Goal: Navigation & Orientation: Find specific page/section

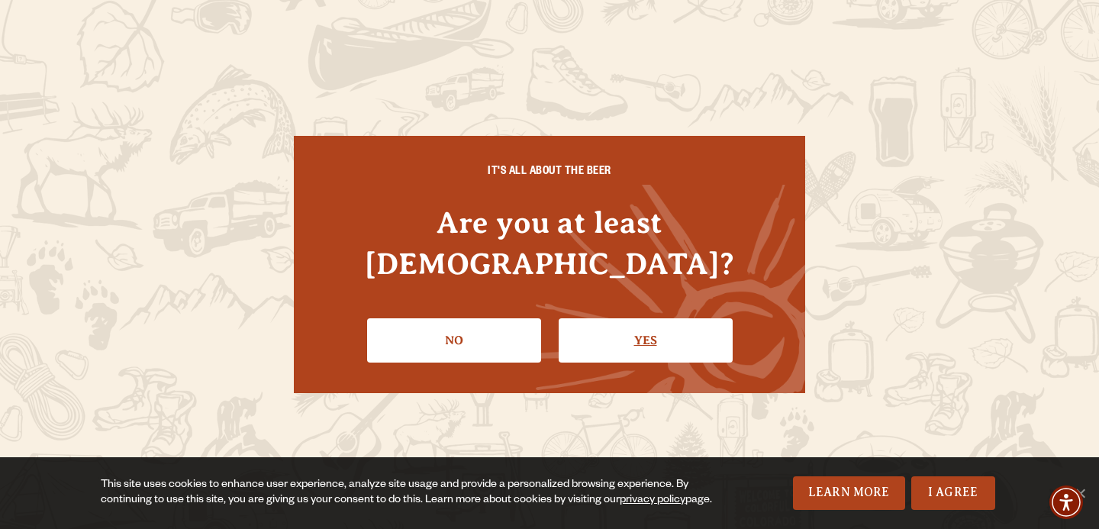
click at [614, 318] on link "Yes" at bounding box center [646, 340] width 174 height 44
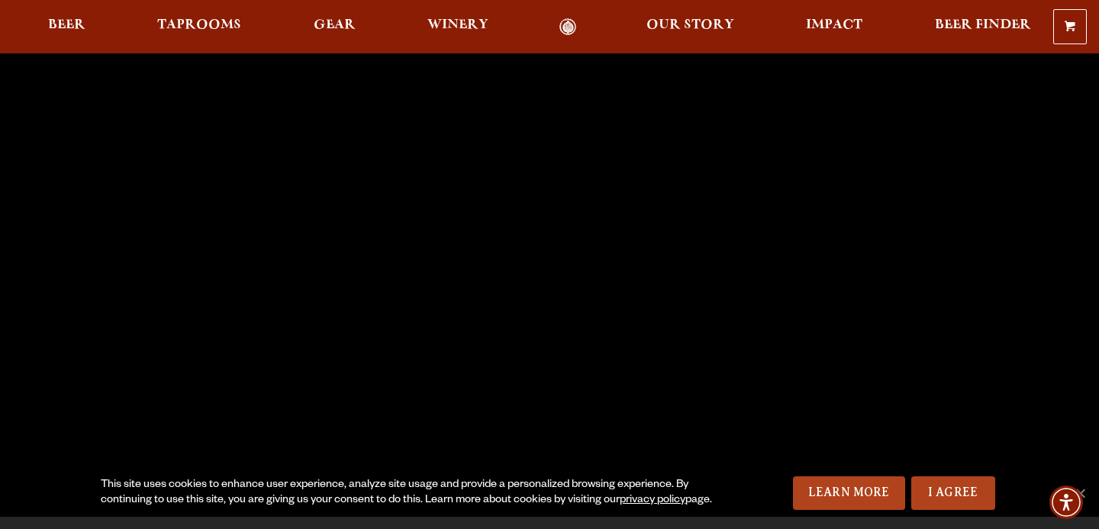
scroll to position [169, 0]
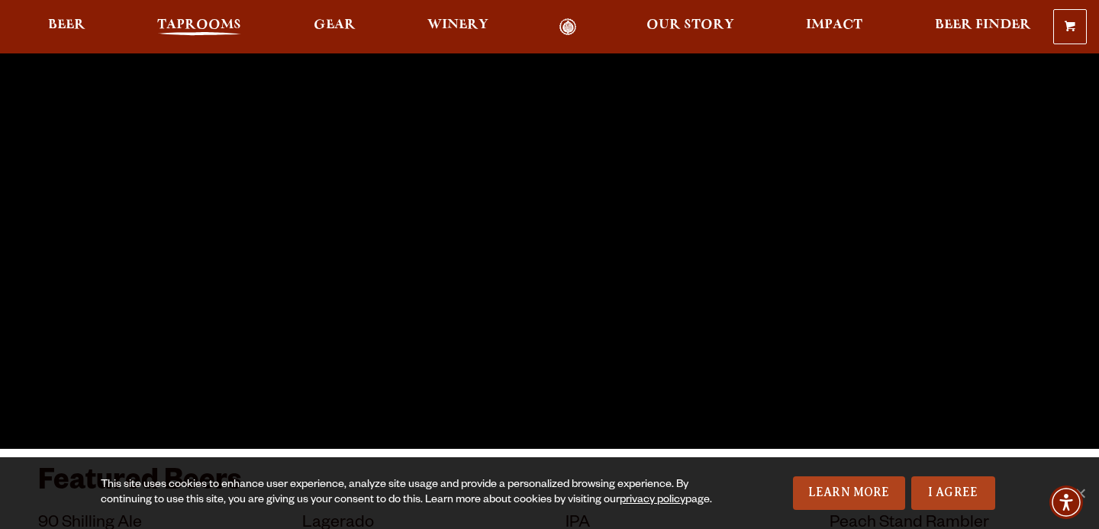
click at [210, 31] on span "Taprooms" at bounding box center [199, 25] width 84 height 12
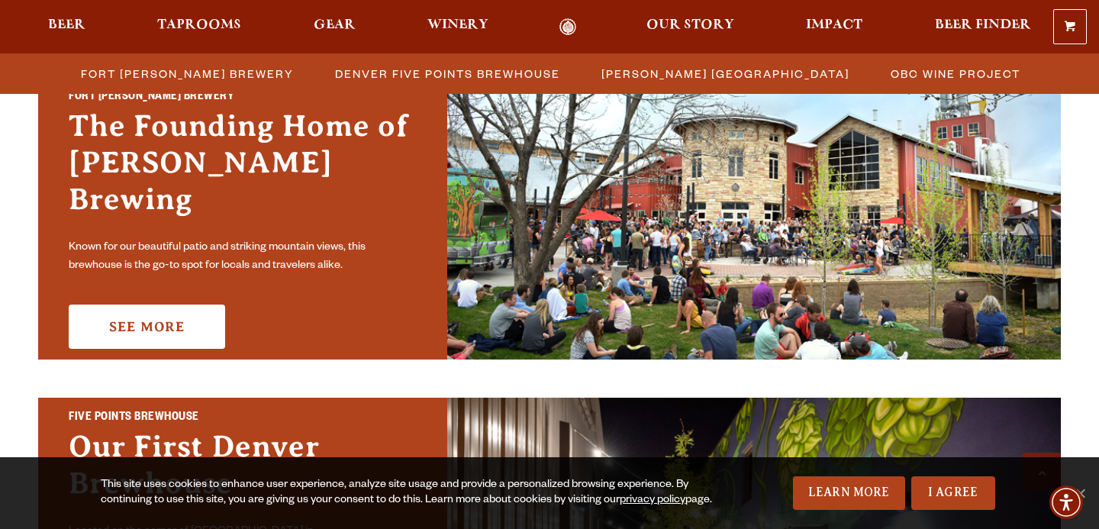
scroll to position [483, 0]
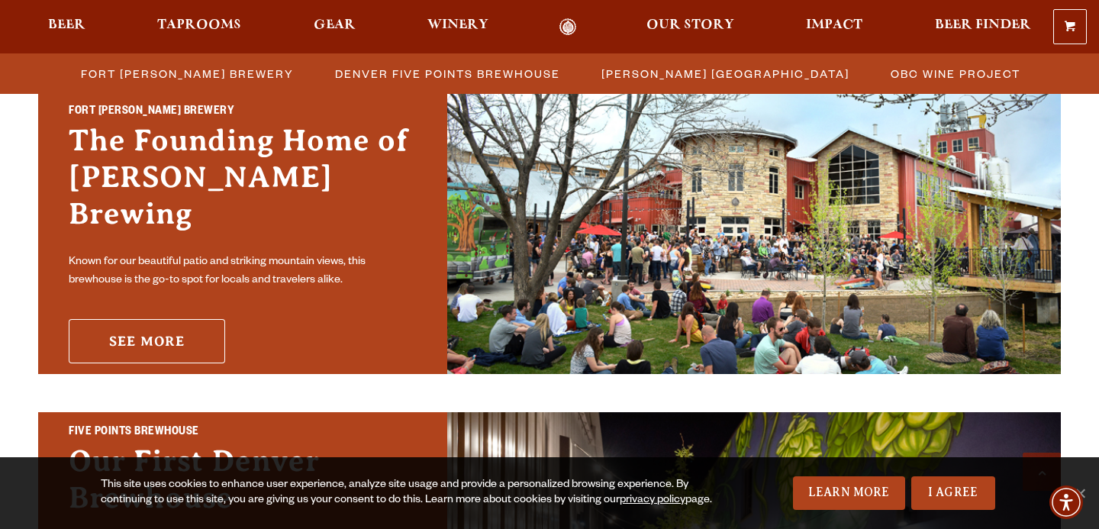
click at [183, 319] on link "See More" at bounding box center [147, 341] width 156 height 44
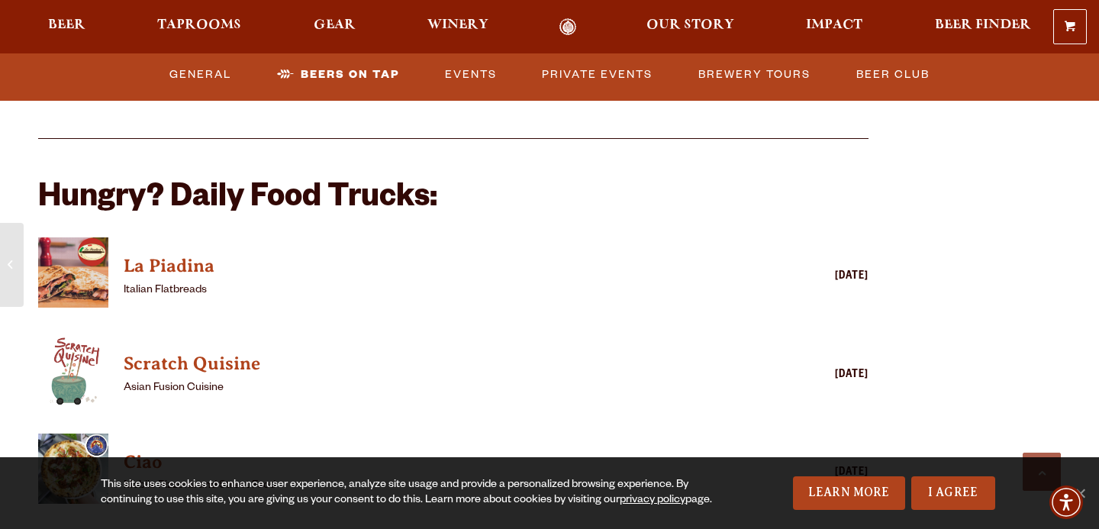
scroll to position [3516, 0]
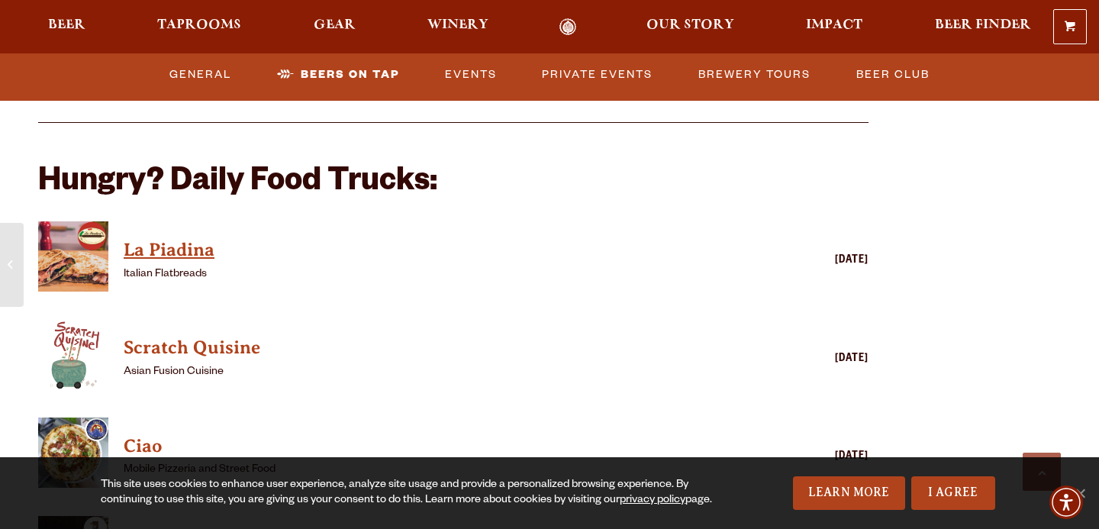
click at [160, 238] on h4 "La Piadina" at bounding box center [431, 250] width 615 height 24
